Goal: Browse casually

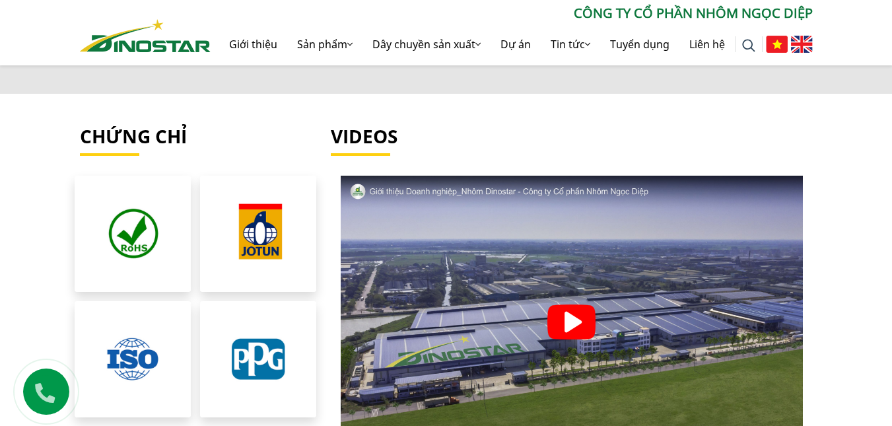
scroll to position [2706, 0]
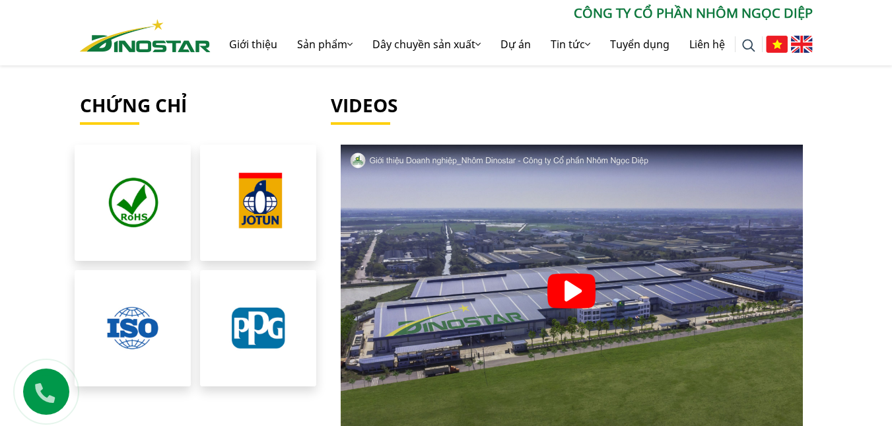
click at [498, 228] on div at bounding box center [572, 291] width 482 height 292
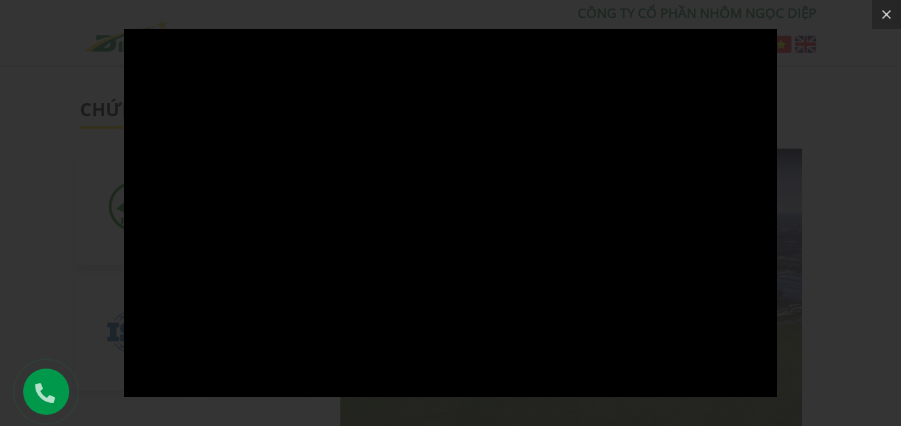
click at [2, 284] on div at bounding box center [450, 213] width 901 height 426
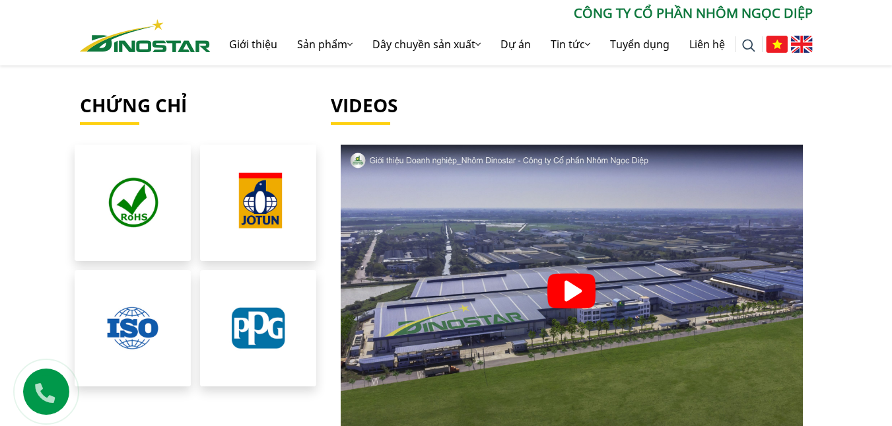
click at [2, 284] on section "Chứng chỉ Videos" at bounding box center [446, 265] width 892 height 342
click at [639, 331] on div at bounding box center [572, 291] width 482 height 292
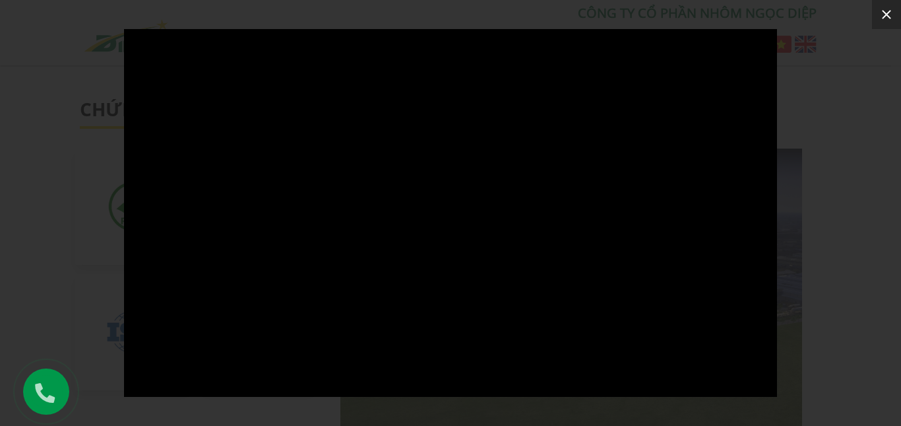
click at [891, 17] on button at bounding box center [886, 14] width 29 height 29
